Goal: Navigation & Orientation: Find specific page/section

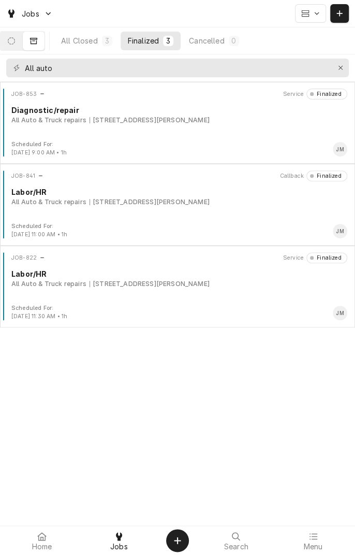
click at [15, 42] on icon "Dynamic Content Wrapper" at bounding box center [11, 40] width 7 height 7
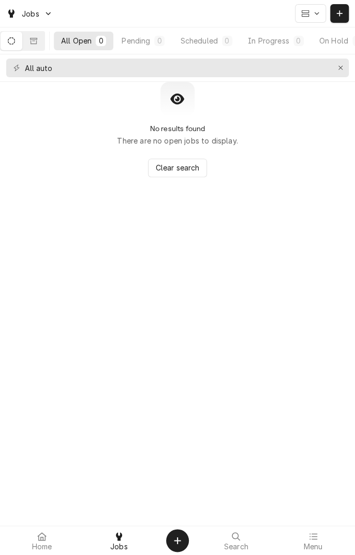
click at [208, 41] on div "Scheduled" at bounding box center [198, 40] width 37 height 11
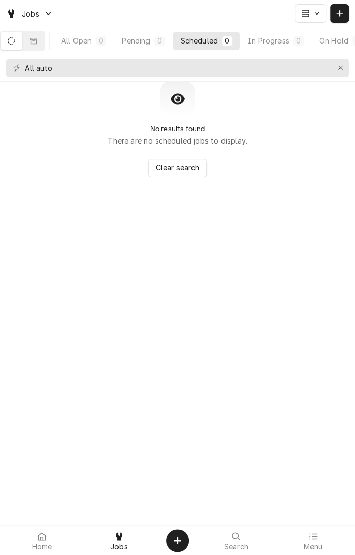
click at [42, 537] on icon at bounding box center [41, 536] width 9 height 8
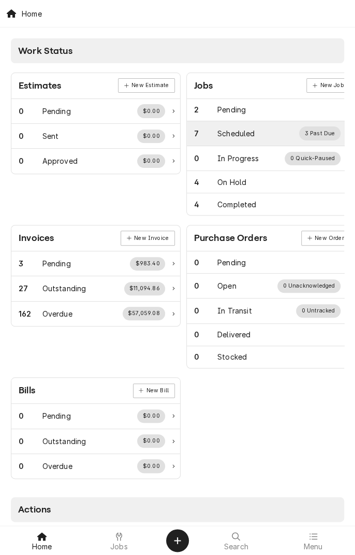
click at [262, 132] on div "7 Scheduled 3 Past Due" at bounding box center [267, 132] width 147 height 13
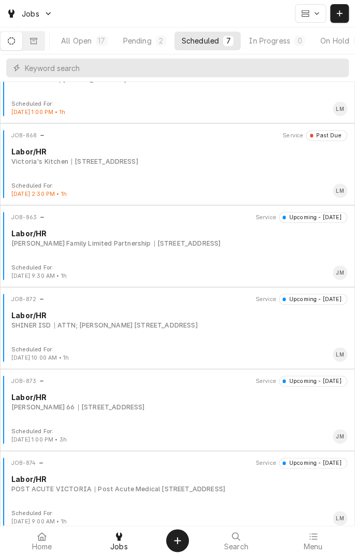
scroll to position [129, 0]
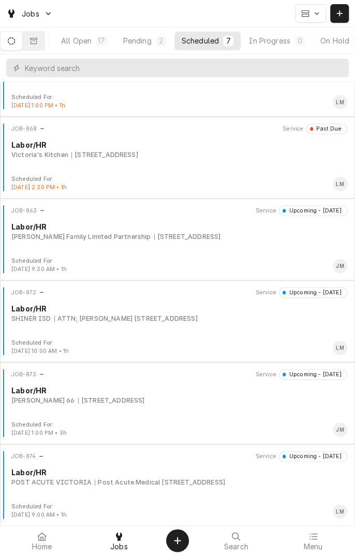
click at [181, 244] on div "JOB-863 Service Upcoming - Today Labor/HR Dugger Family Limited Partnership 455…" at bounding box center [177, 231] width 347 height 52
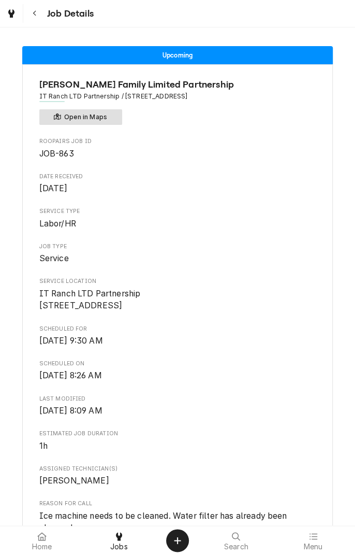
click at [110, 118] on button "Open in Maps" at bounding box center [80, 117] width 83 height 16
